Goal: Check status: Check status

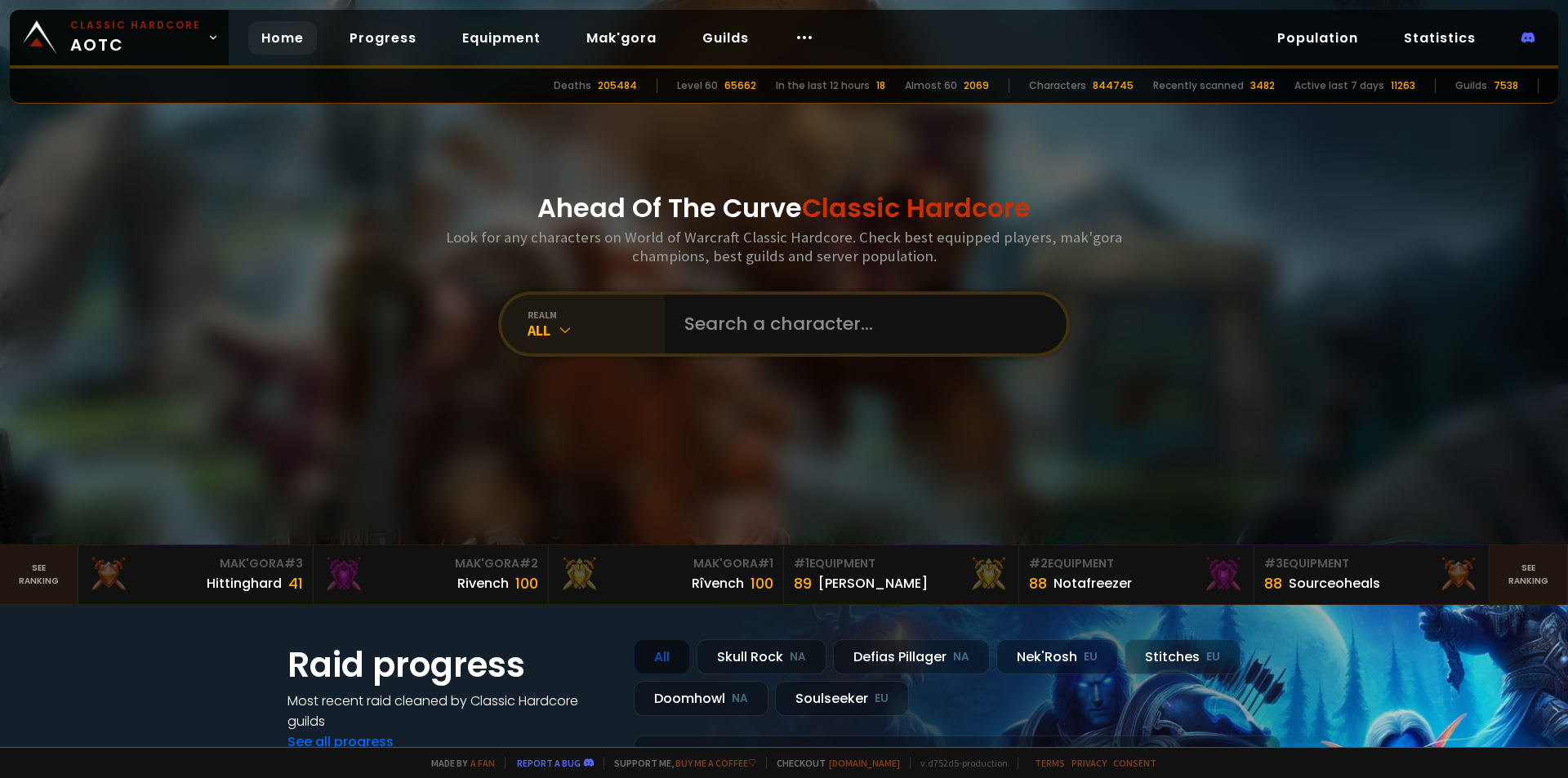
click at [612, 331] on div "All" at bounding box center [596, 330] width 137 height 19
drag, startPoint x: 598, startPoint y: 293, endPoint x: 591, endPoint y: 316, distance: 24.0
click at [598, 296] on div "realm All" at bounding box center [784, 324] width 571 height 65
click at [587, 325] on div "All" at bounding box center [596, 330] width 137 height 19
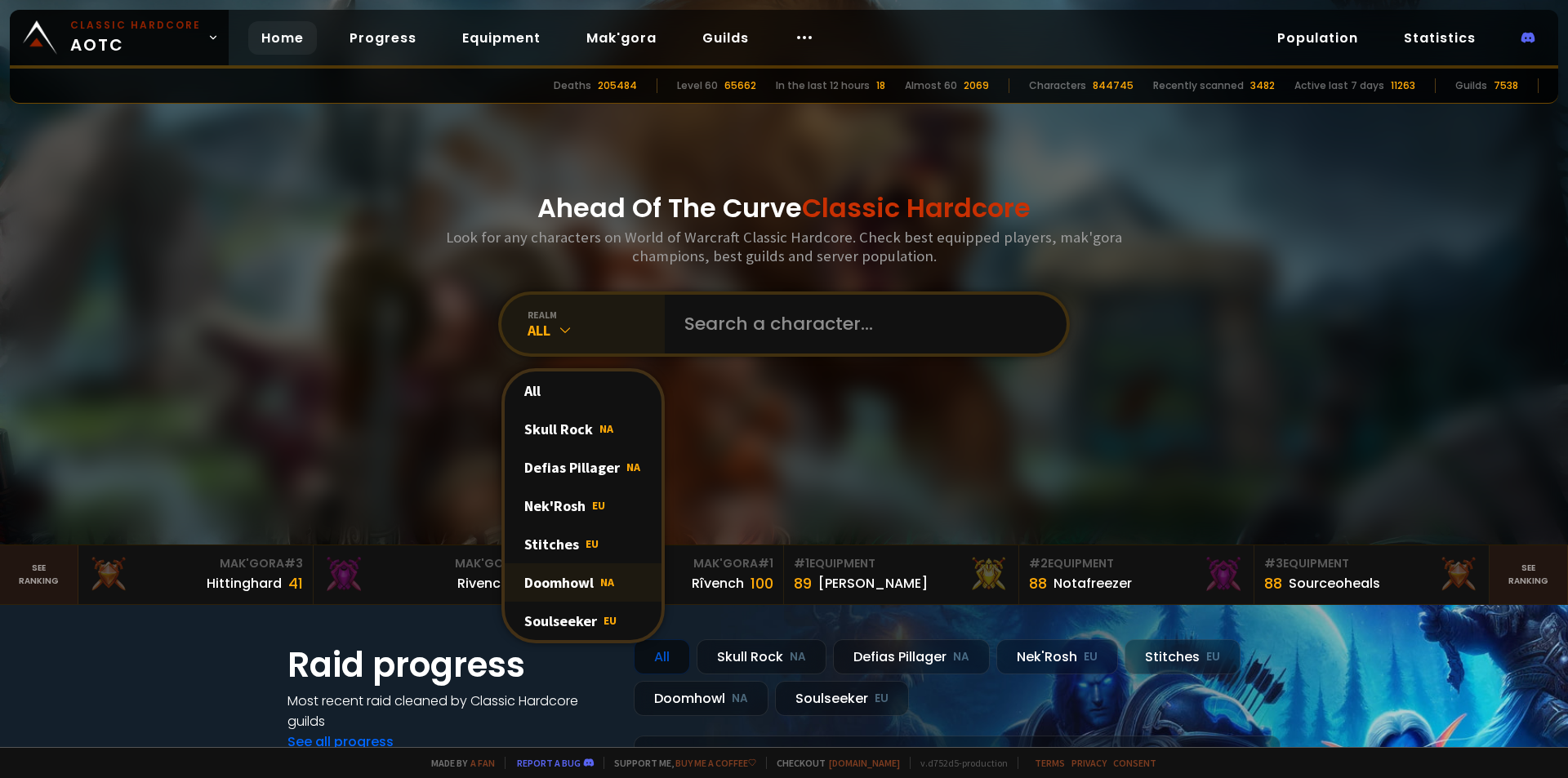
click at [623, 589] on div "Doomhowl NA" at bounding box center [583, 582] width 156 height 39
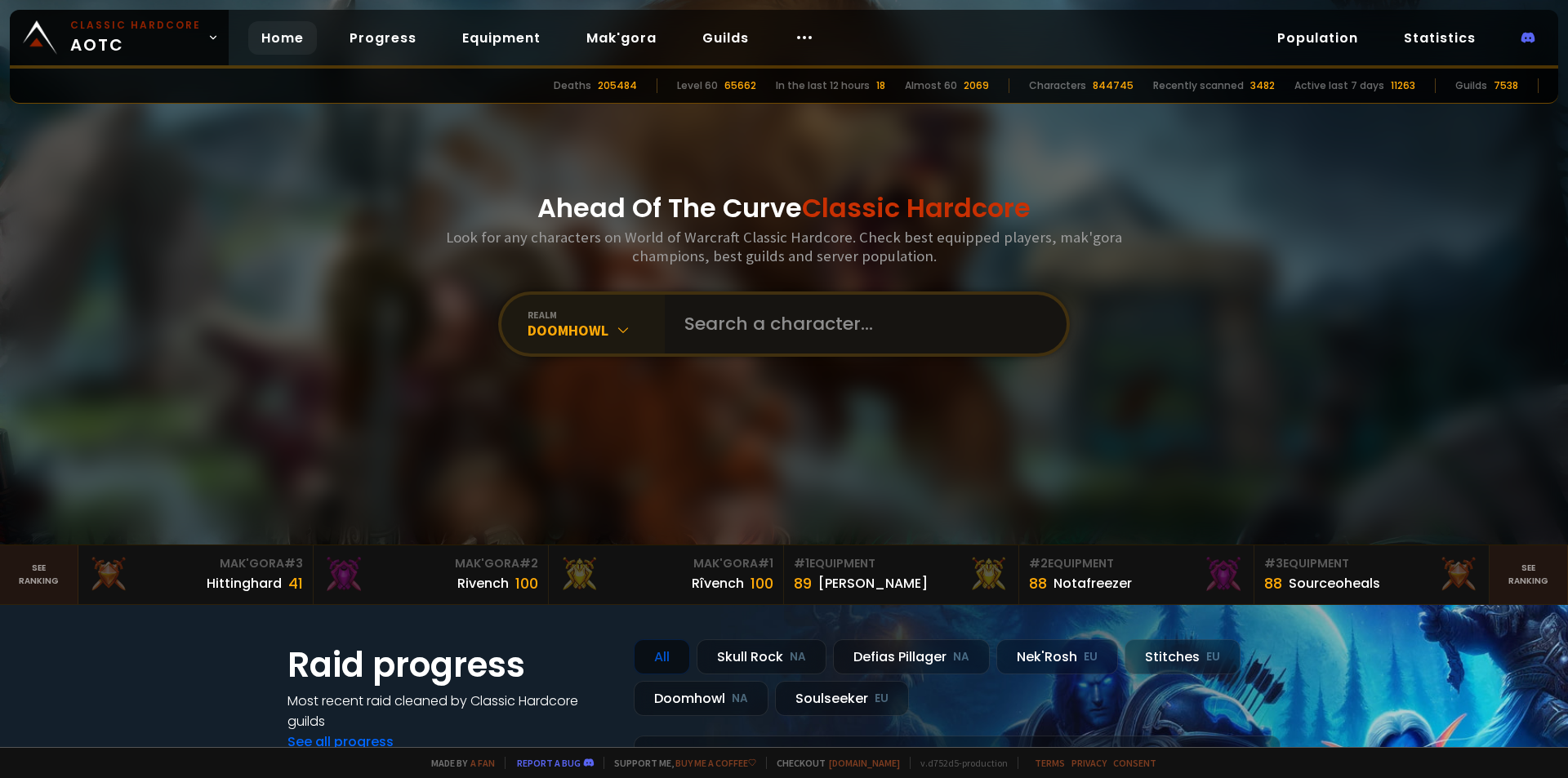
click at [789, 332] on input "text" at bounding box center [860, 324] width 372 height 58
type input "essoog"
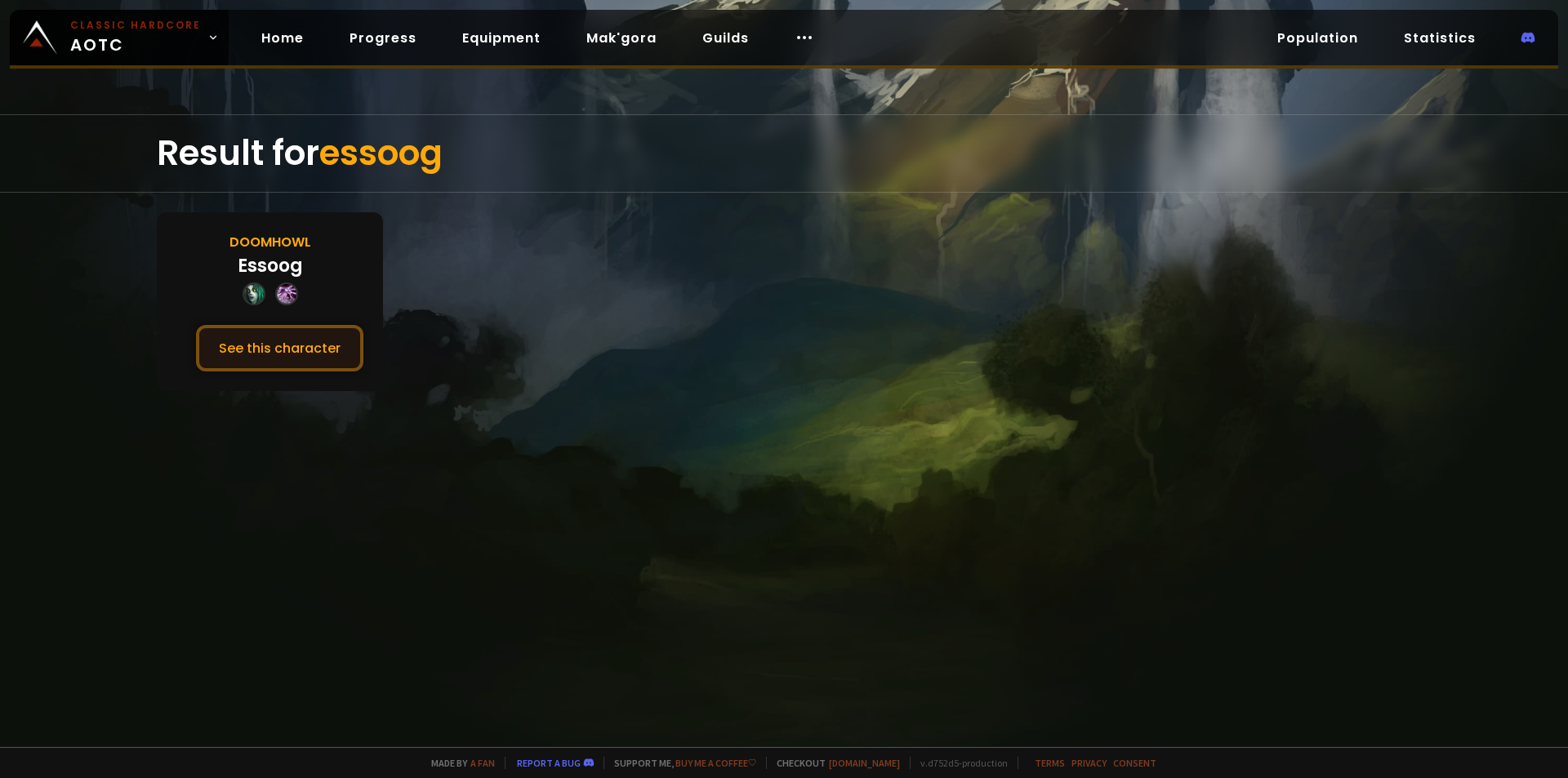
click at [309, 333] on button "See this character" at bounding box center [279, 348] width 167 height 47
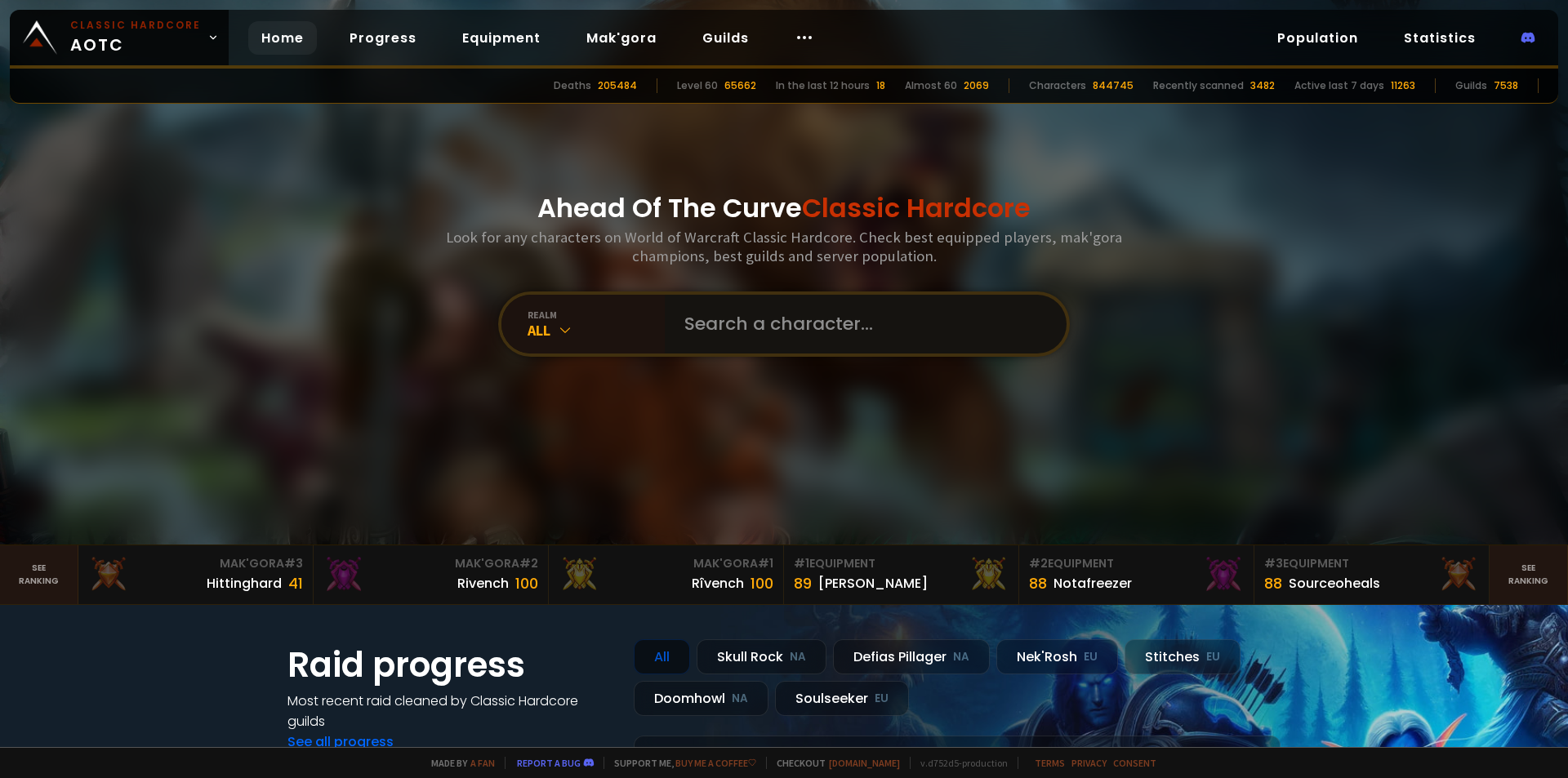
click at [800, 333] on input "text" at bounding box center [860, 324] width 372 height 58
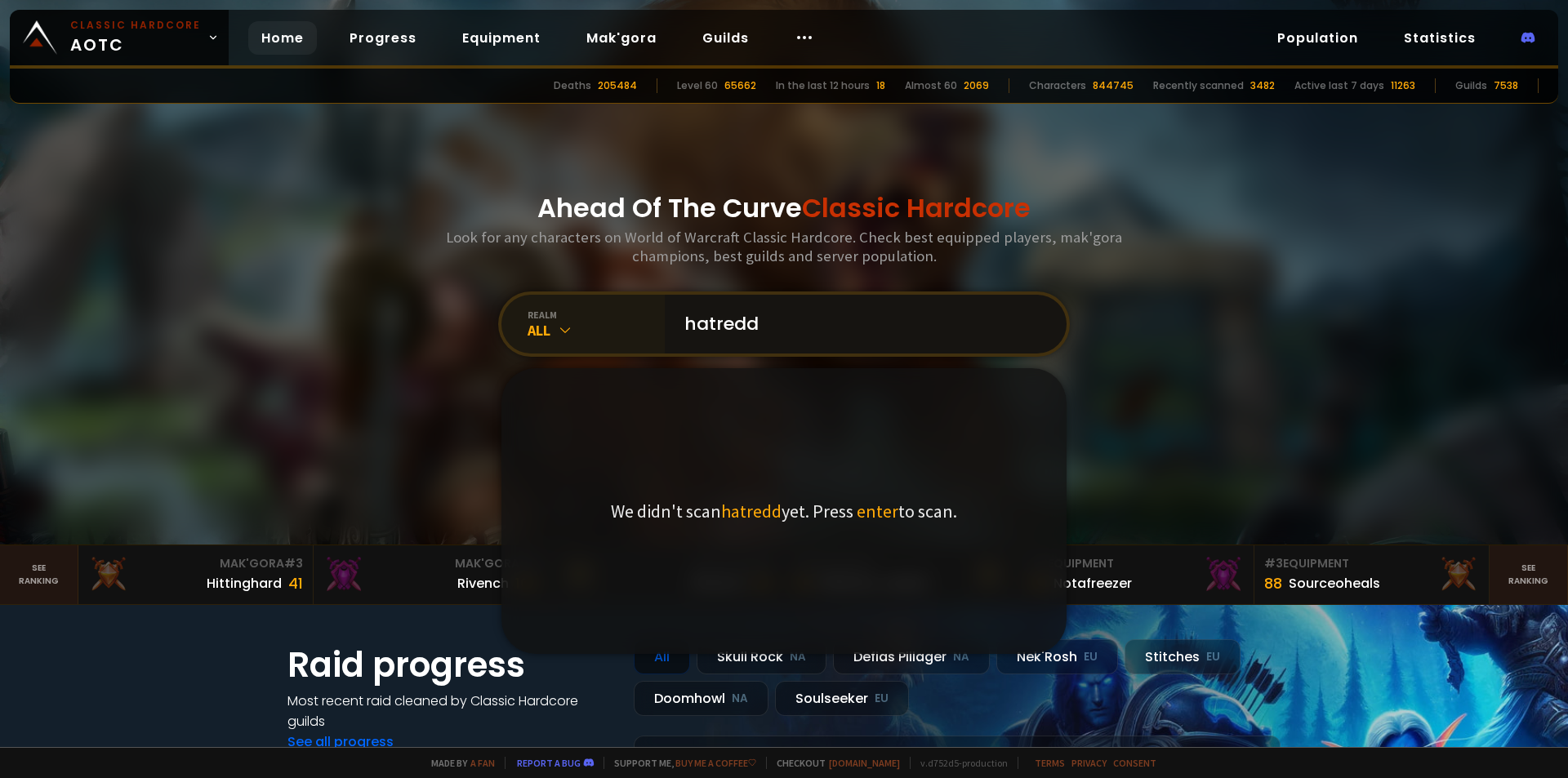
type input "hatredd"
click at [567, 320] on div "realm All" at bounding box center [583, 324] width 163 height 58
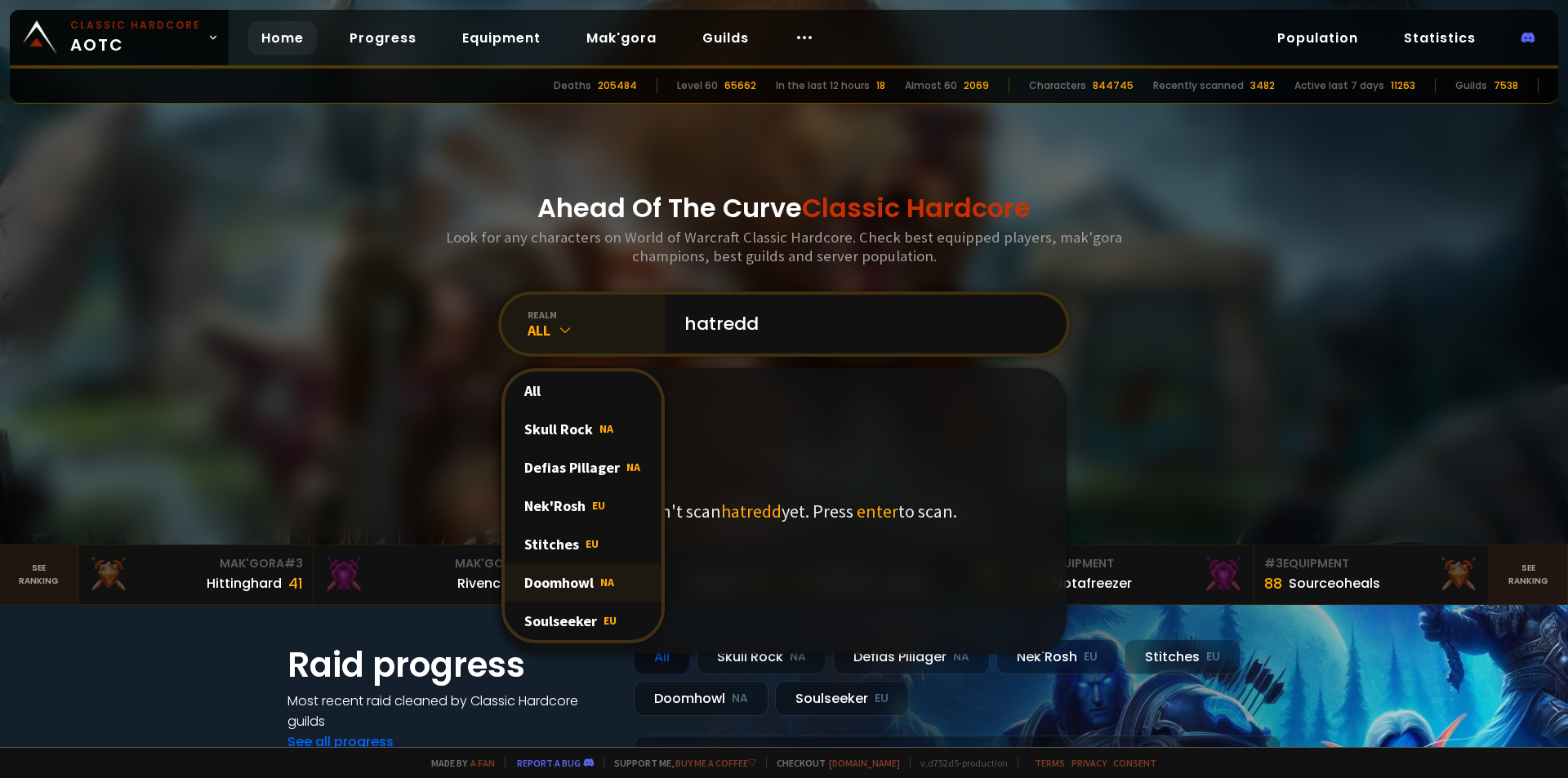
click at [564, 590] on div "Doomhowl NA" at bounding box center [583, 582] width 156 height 39
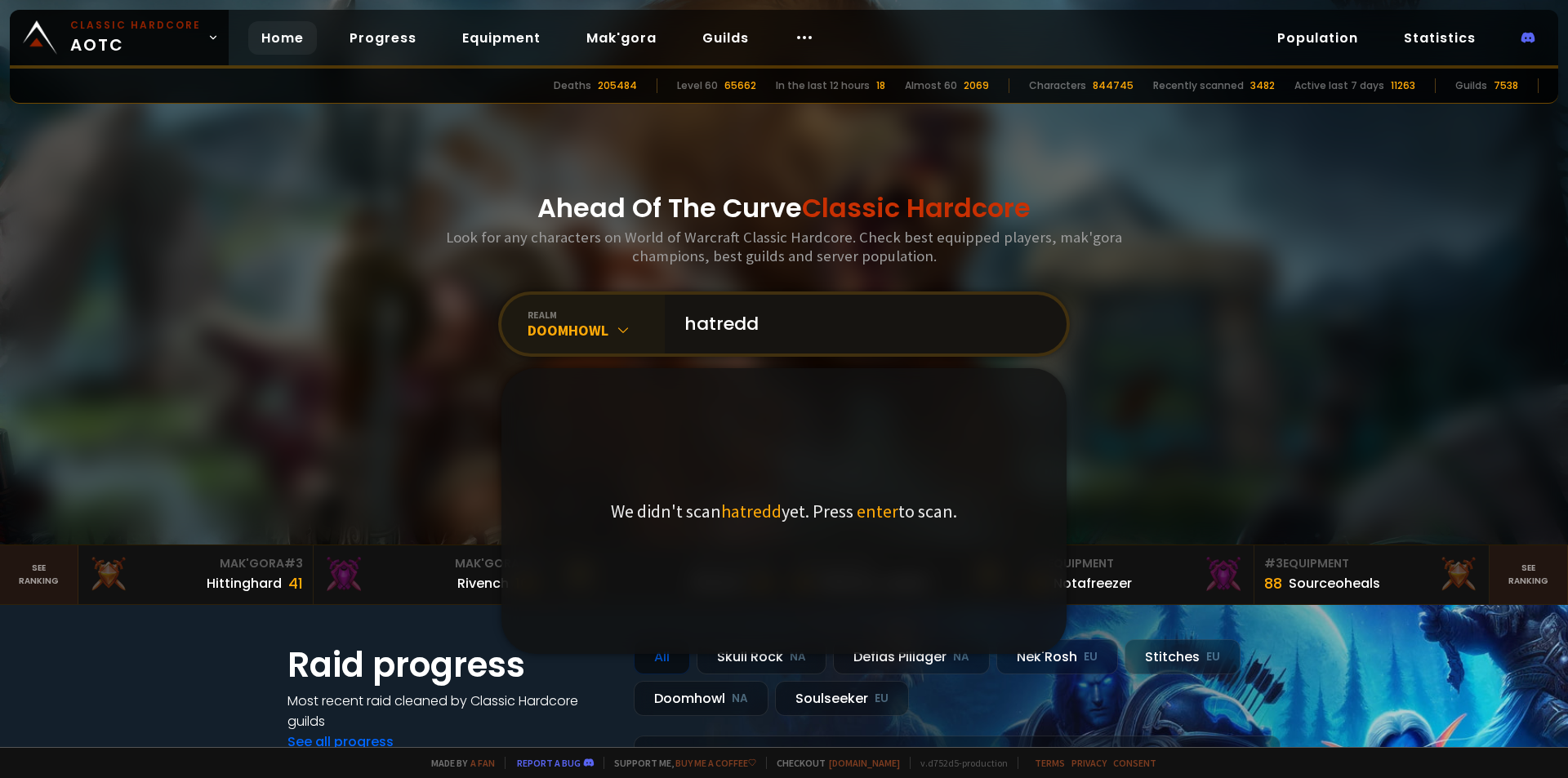
click at [803, 336] on input "hatredd" at bounding box center [860, 324] width 372 height 58
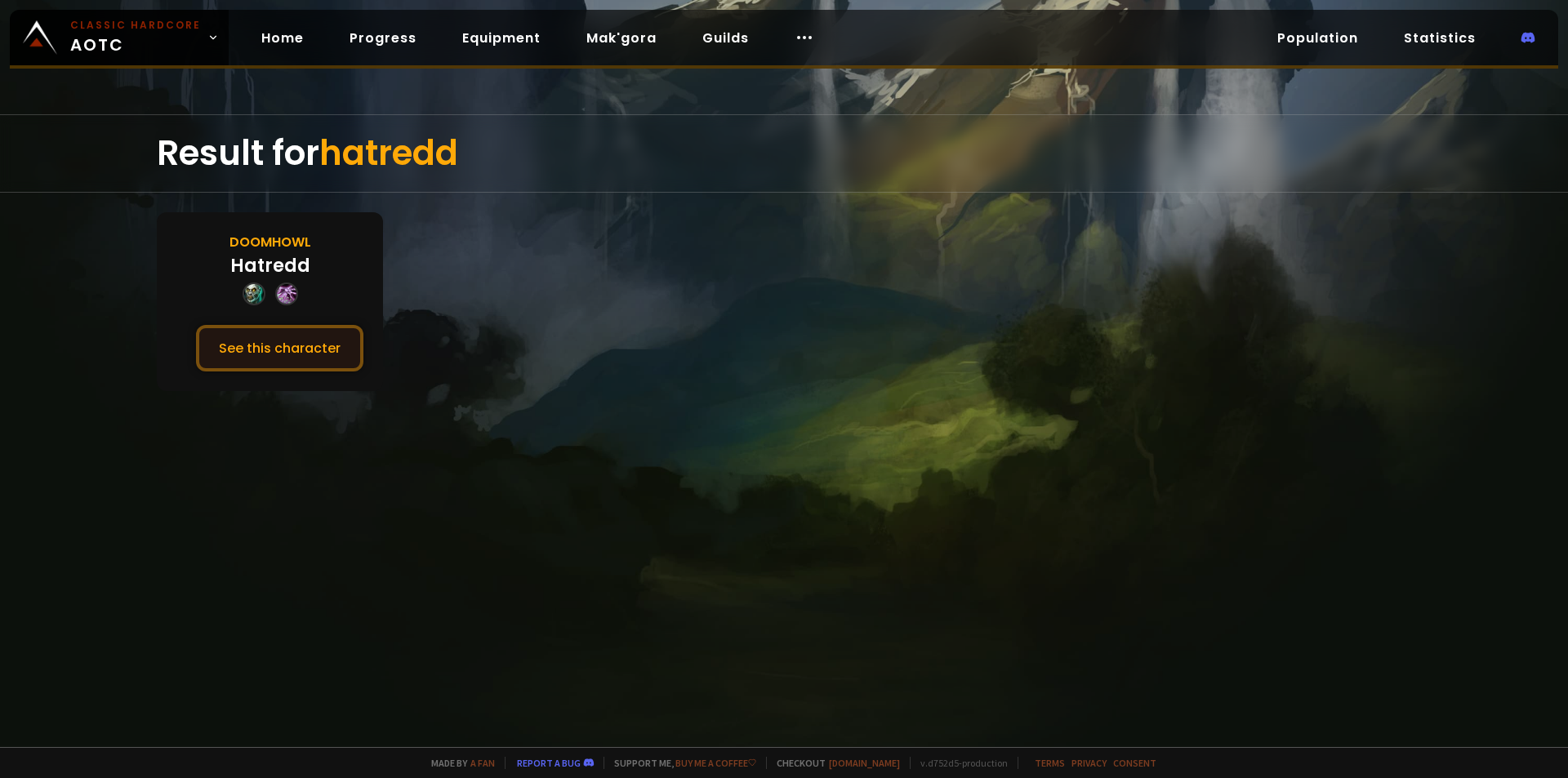
click at [321, 353] on button "See this character" at bounding box center [279, 348] width 167 height 47
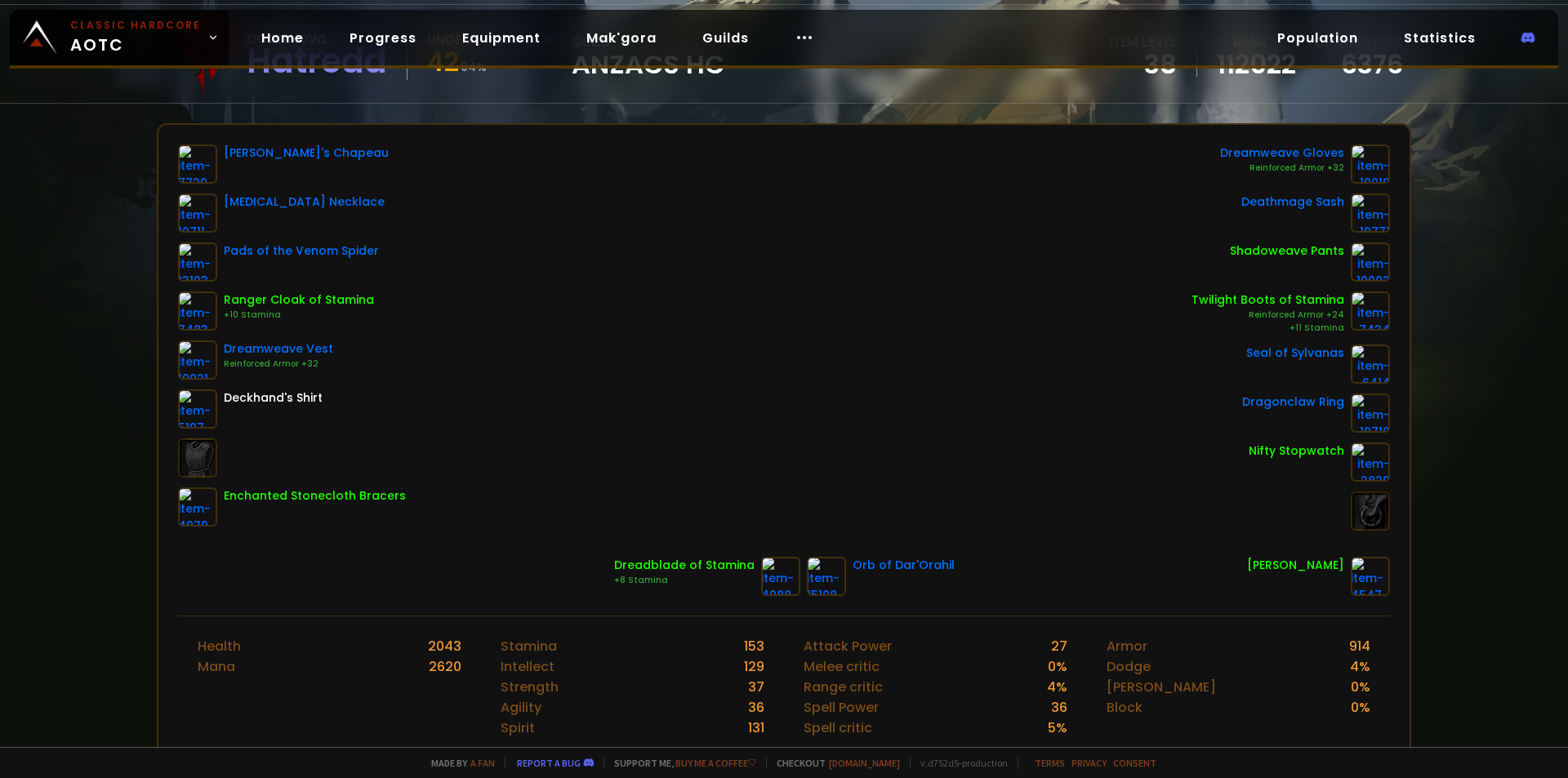
scroll to position [163, 0]
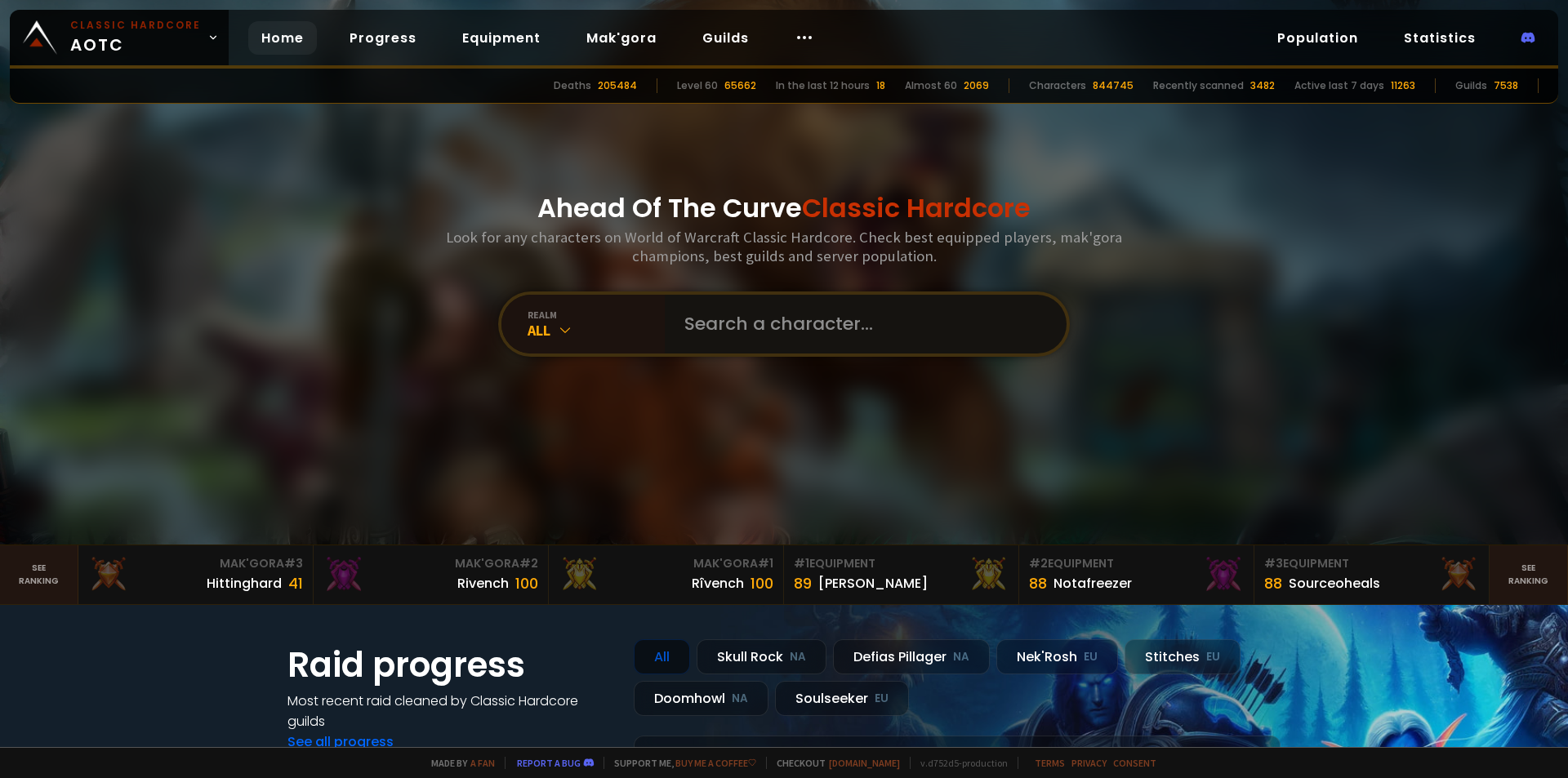
click at [784, 312] on input "text" at bounding box center [860, 324] width 372 height 58
type input "essoog"
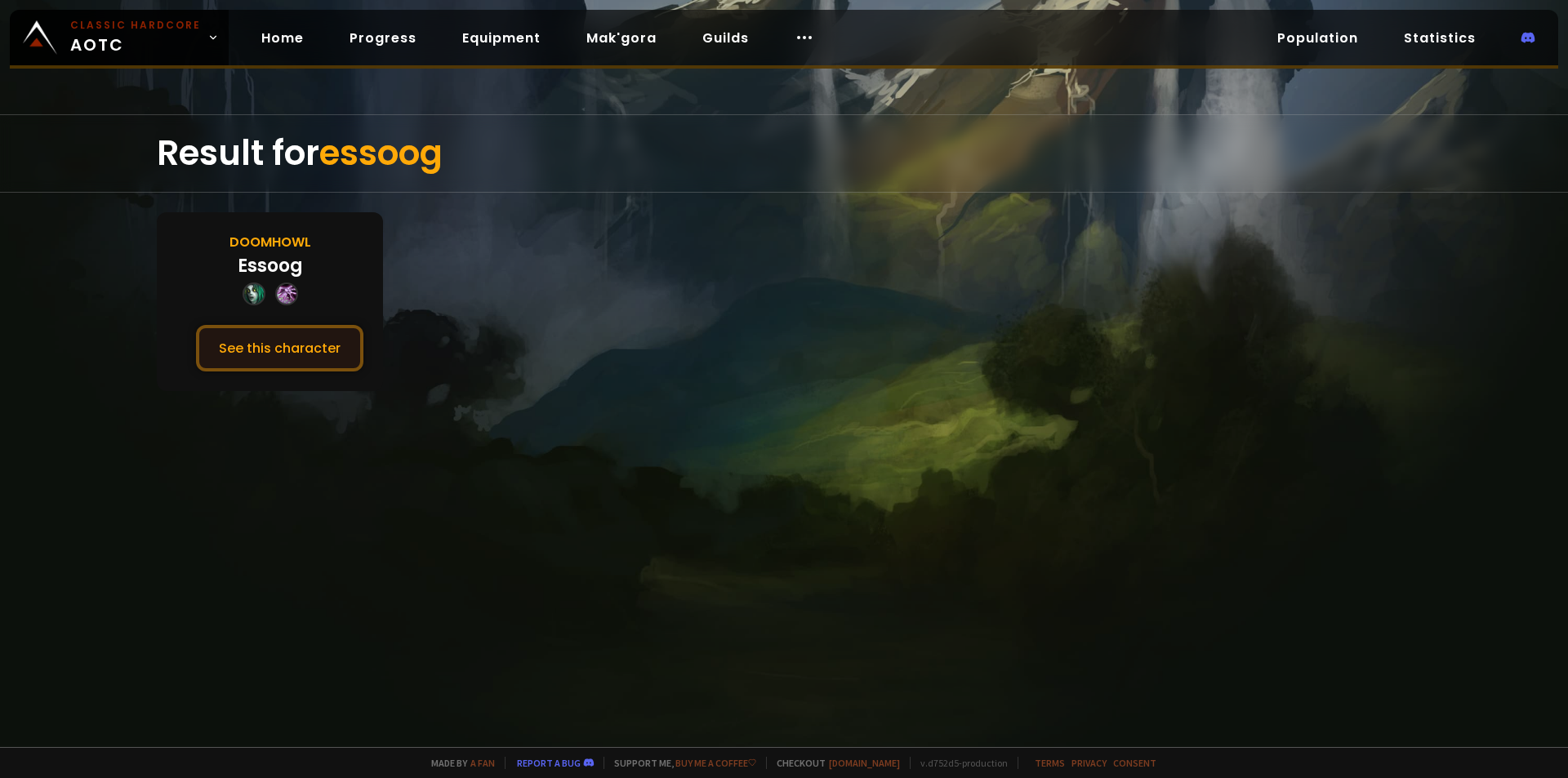
click at [350, 356] on button "See this character" at bounding box center [279, 348] width 167 height 47
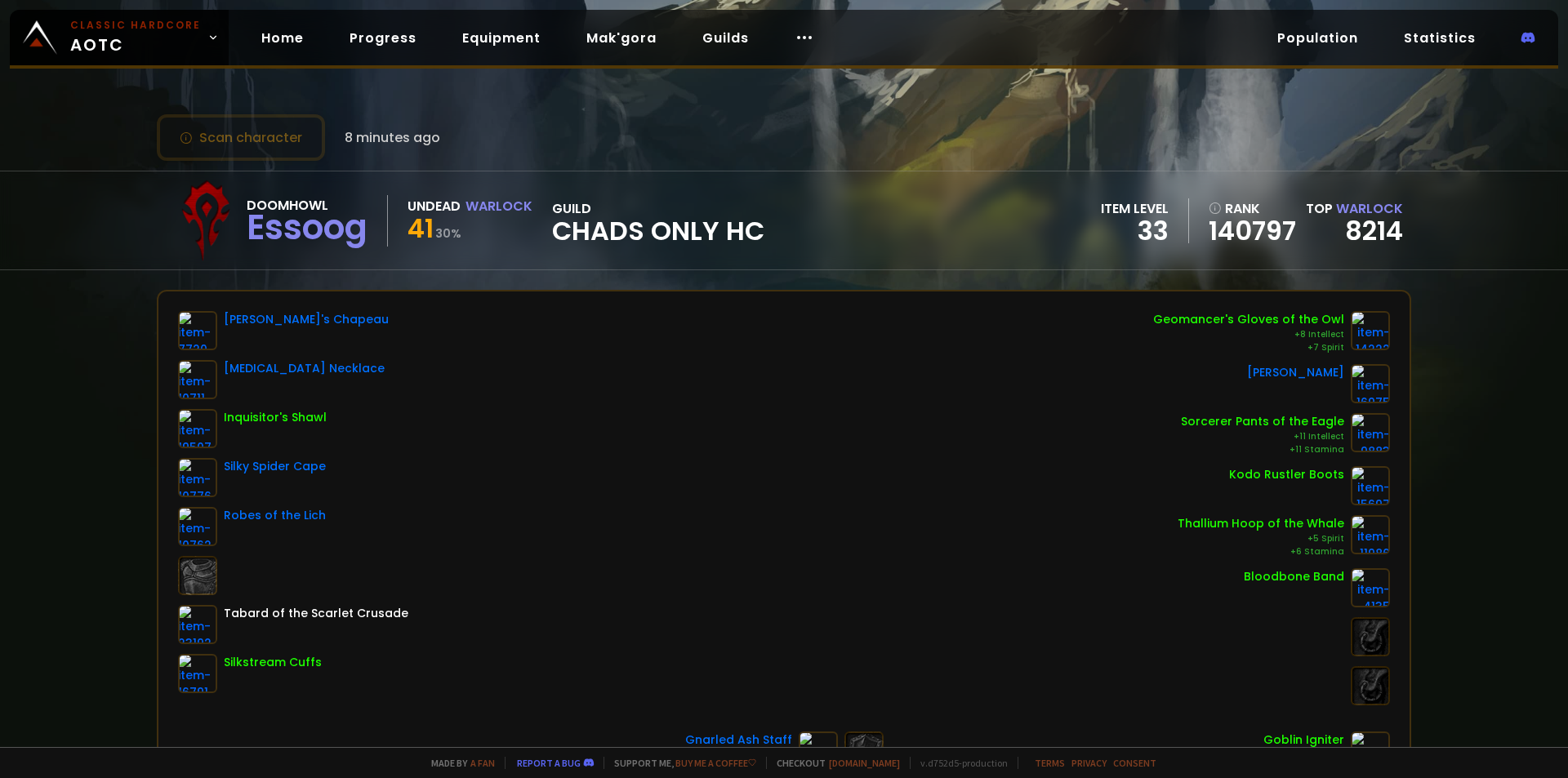
click at [412, 124] on div "Scan character 8 minutes ago" at bounding box center [298, 137] width 283 height 47
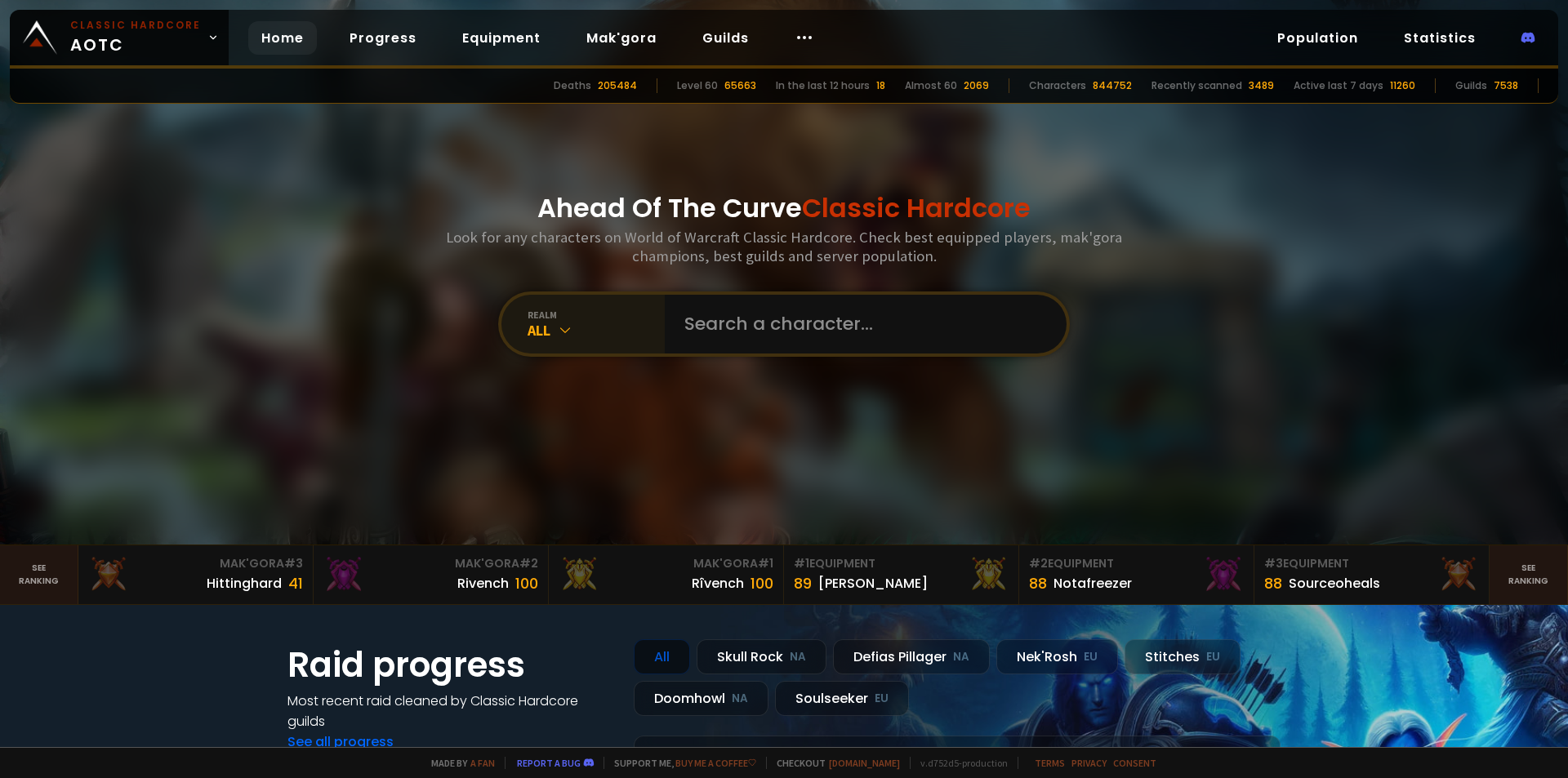
click at [588, 315] on div "realm" at bounding box center [596, 314] width 137 height 12
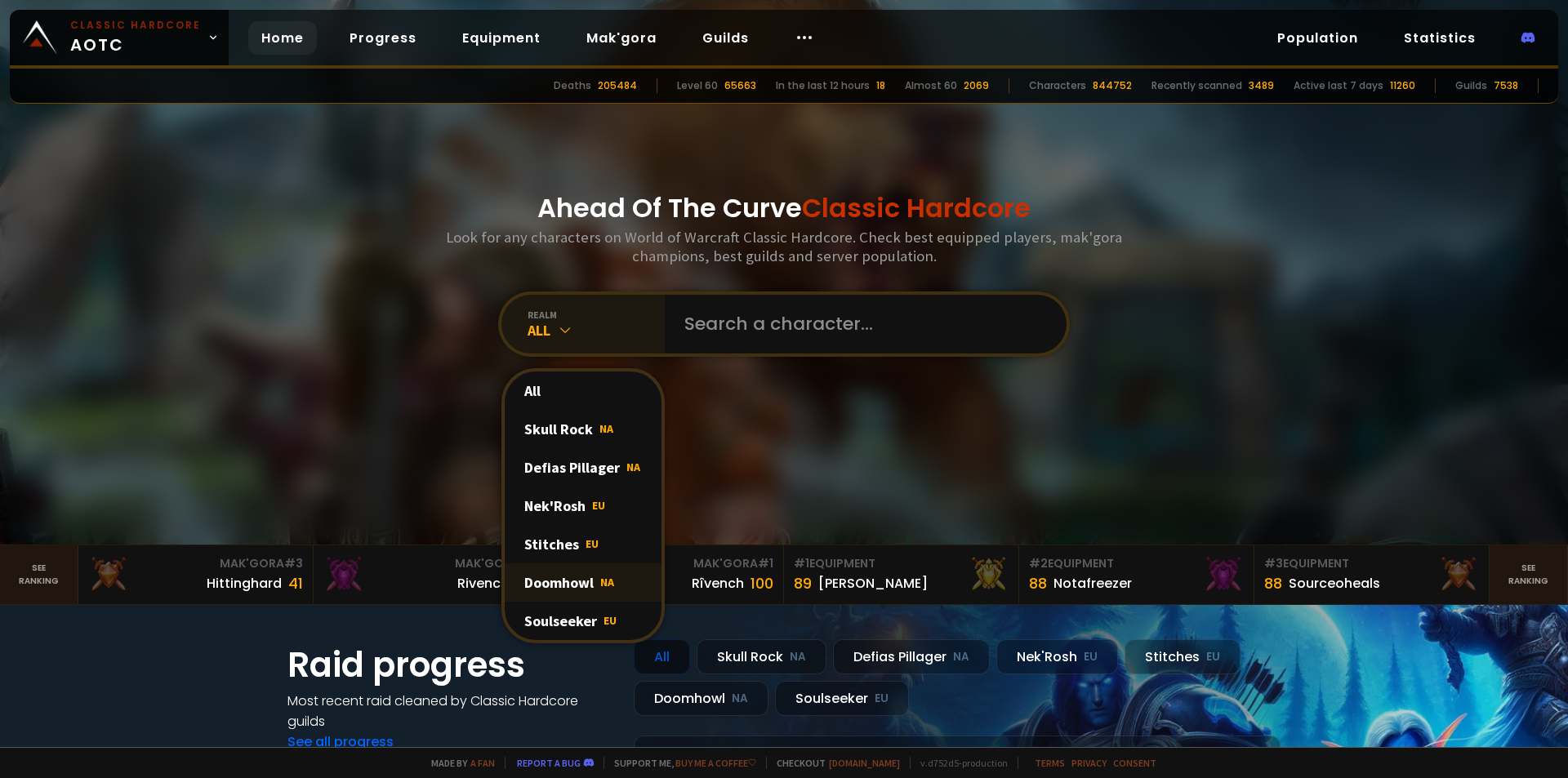
click at [593, 588] on div "Doomhowl NA" at bounding box center [583, 582] width 156 height 39
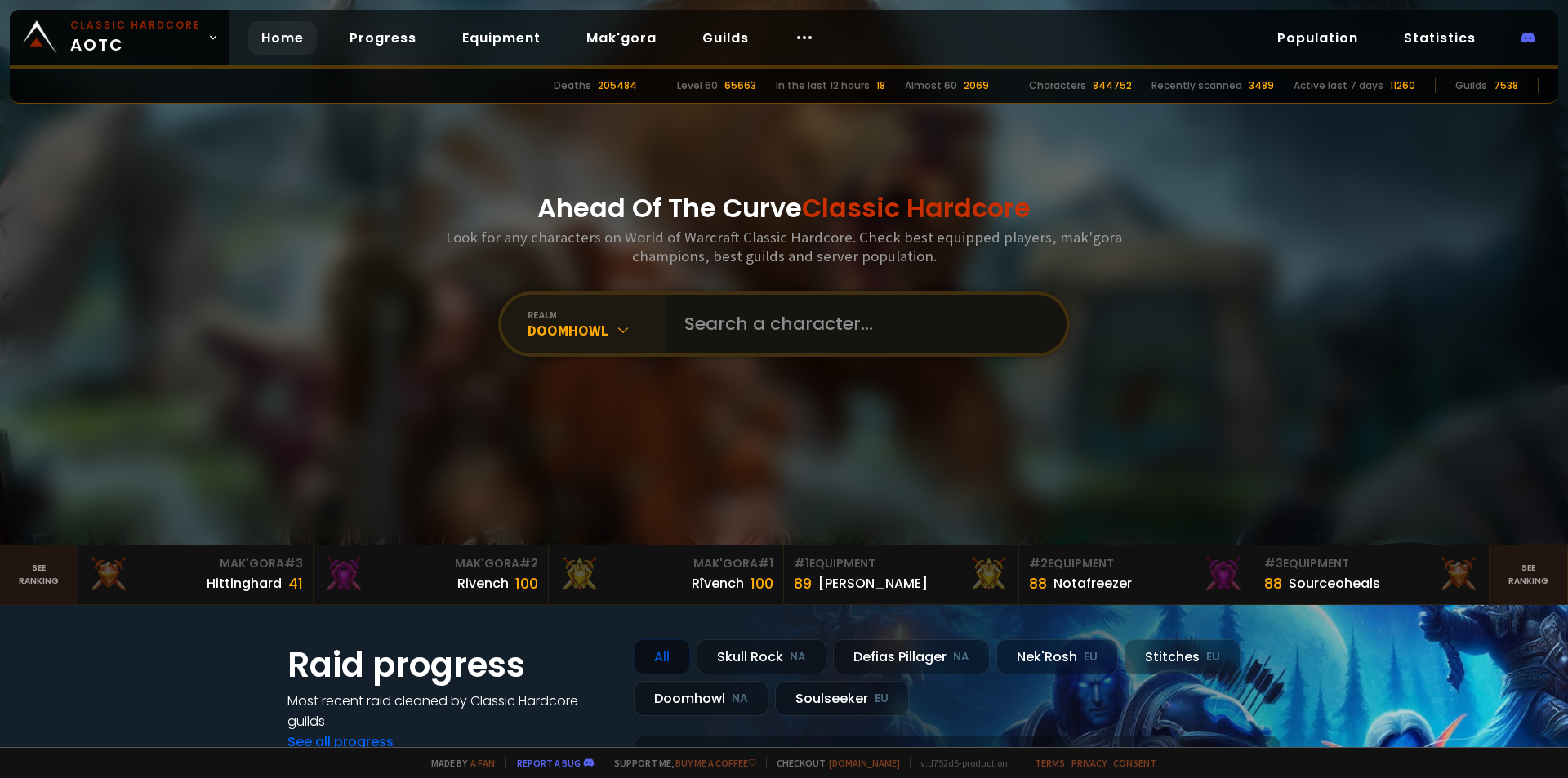
click at [779, 338] on input "text" at bounding box center [860, 324] width 372 height 58
type input "boorcs"
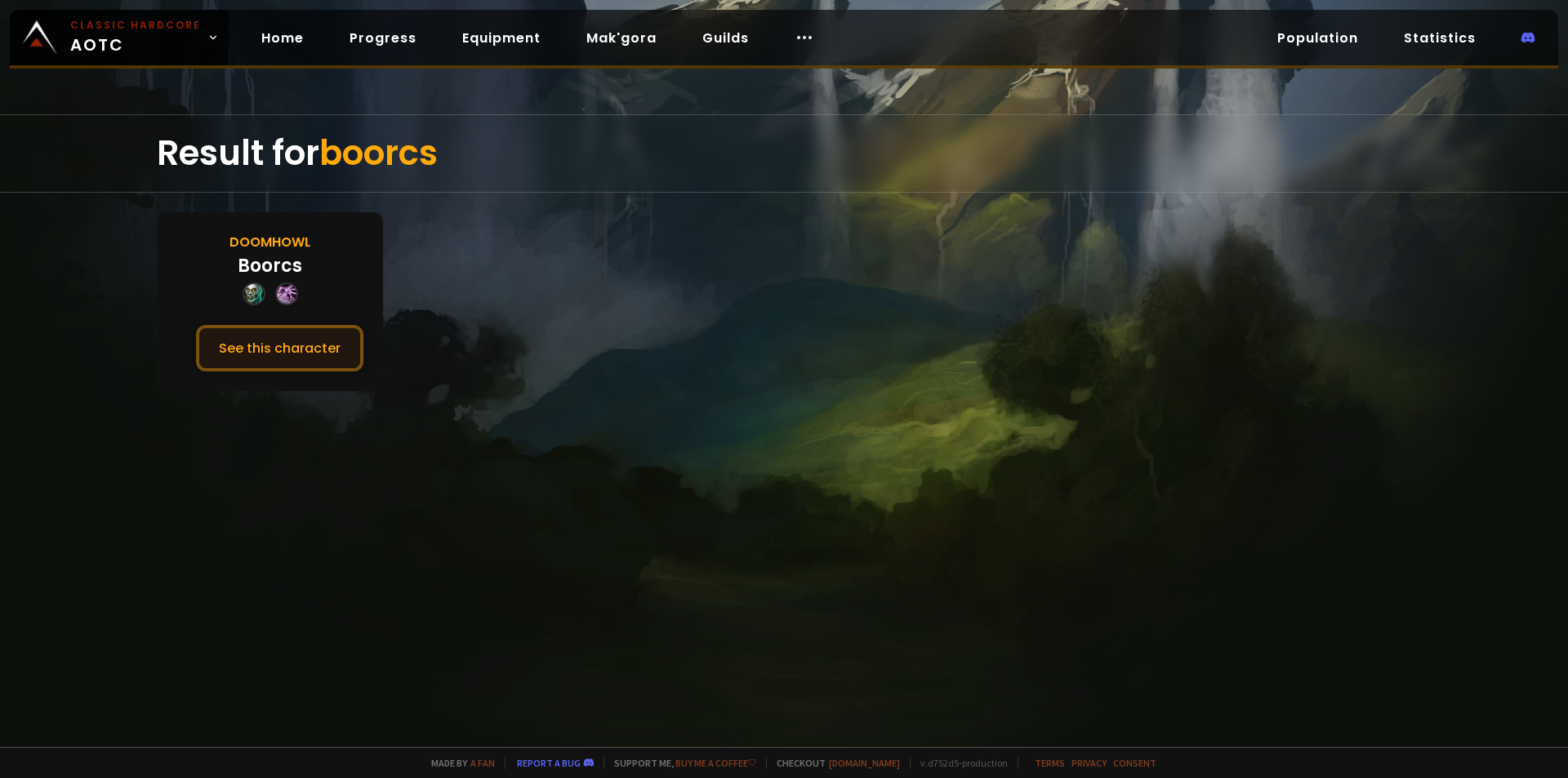
click at [297, 348] on button "See this character" at bounding box center [279, 348] width 167 height 47
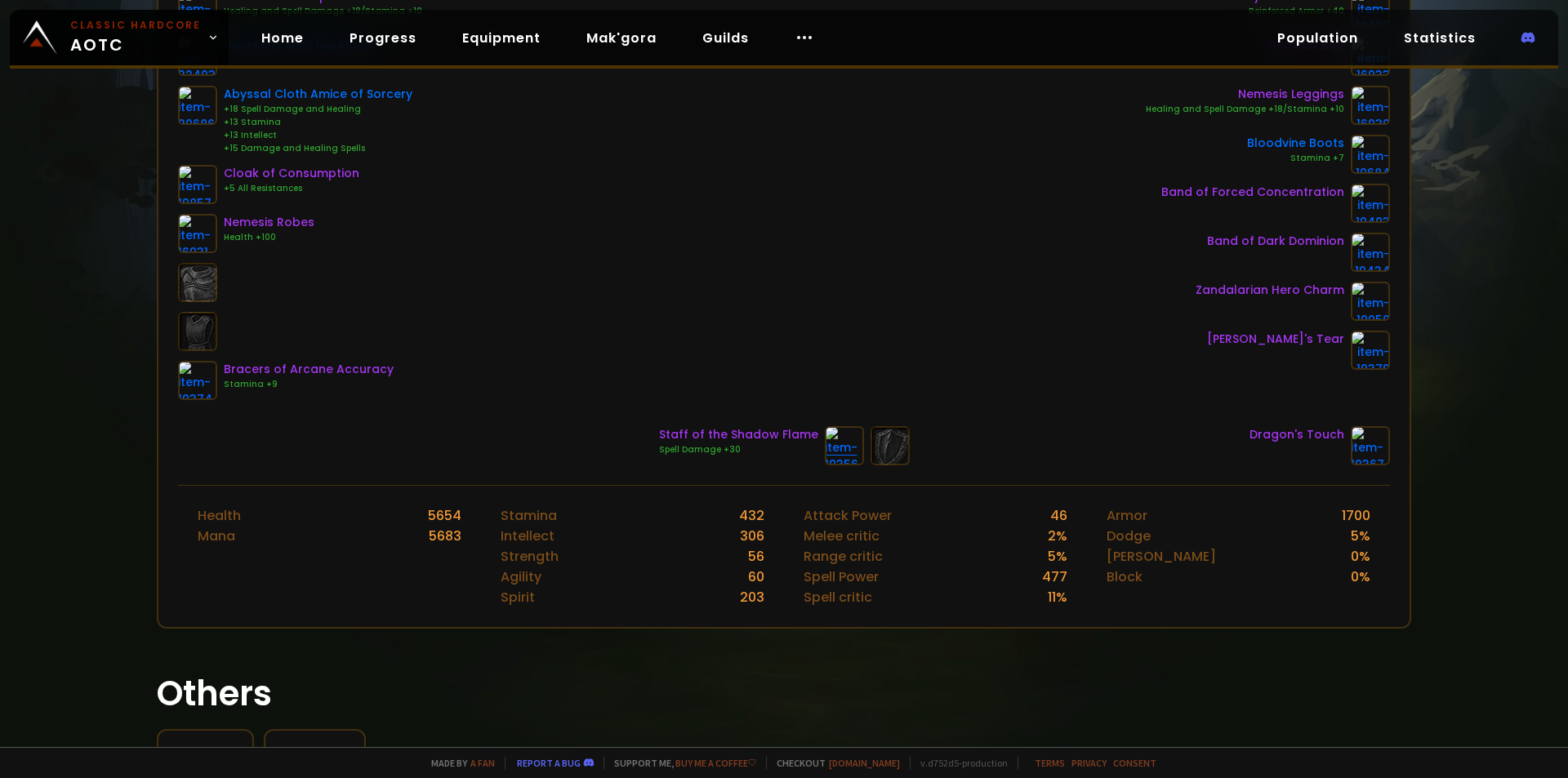
scroll to position [327, 0]
